Goal: Information Seeking & Learning: Learn about a topic

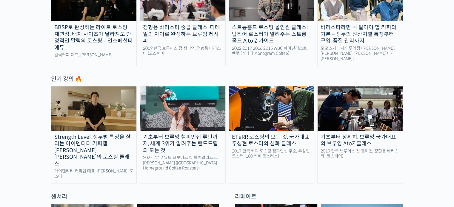
scroll to position [269, 0]
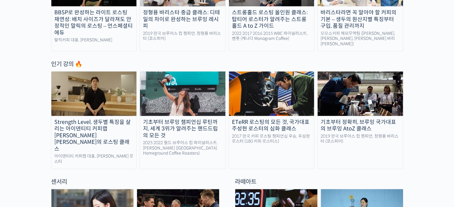
click at [111, 119] on div "Strength Level, 생두별 특징을 살리는 아이덴티티 커피랩 [PERSON_NAME] [PERSON_NAME]의 로스팅 클래스" at bounding box center [93, 136] width 85 height 34
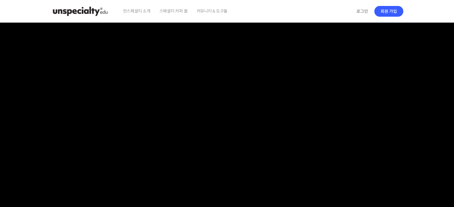
checkbox input "true"
click at [77, 10] on img at bounding box center [80, 11] width 58 height 18
